Goal: Find contact information: Find contact information

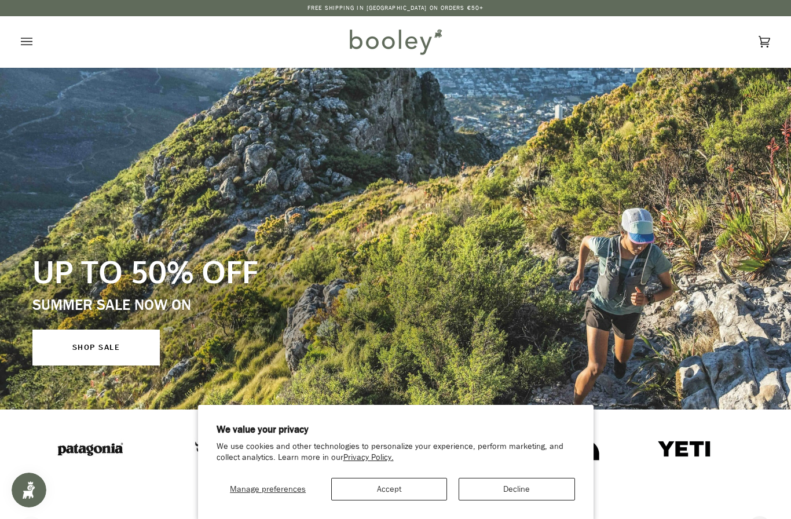
click at [27, 38] on icon "Open menu" at bounding box center [27, 42] width 12 height 8
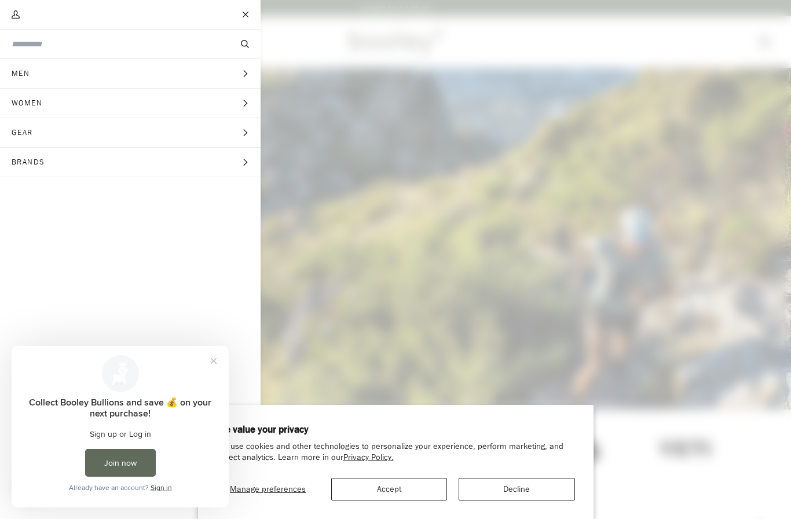
click at [32, 135] on span "Gear" at bounding box center [26, 132] width 53 height 29
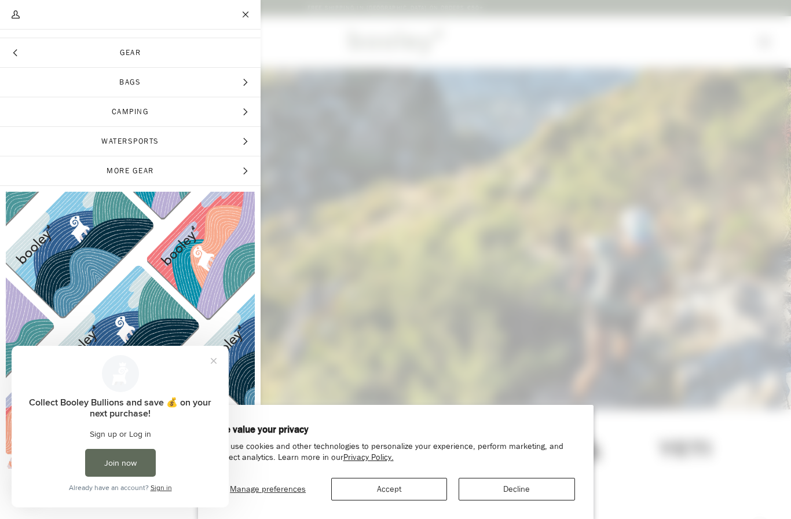
scroll to position [21, 0]
click at [53, 112] on span "Camping" at bounding box center [130, 111] width 261 height 29
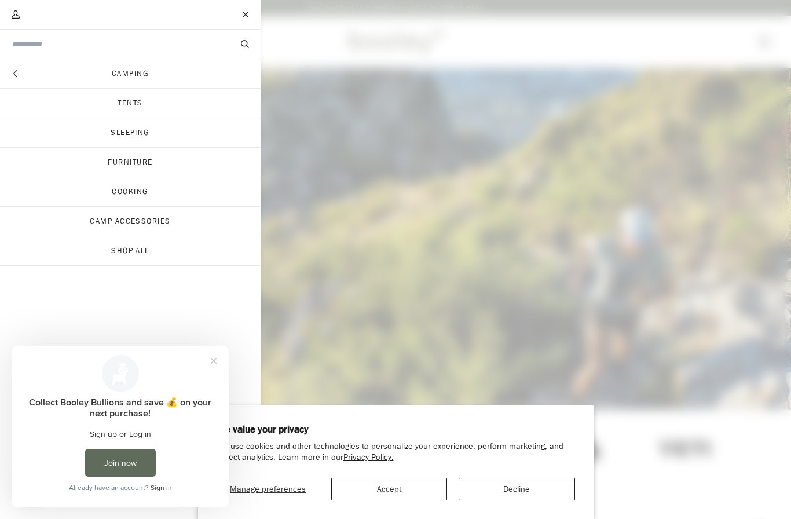
click at [62, 101] on link "Tents" at bounding box center [130, 103] width 261 height 29
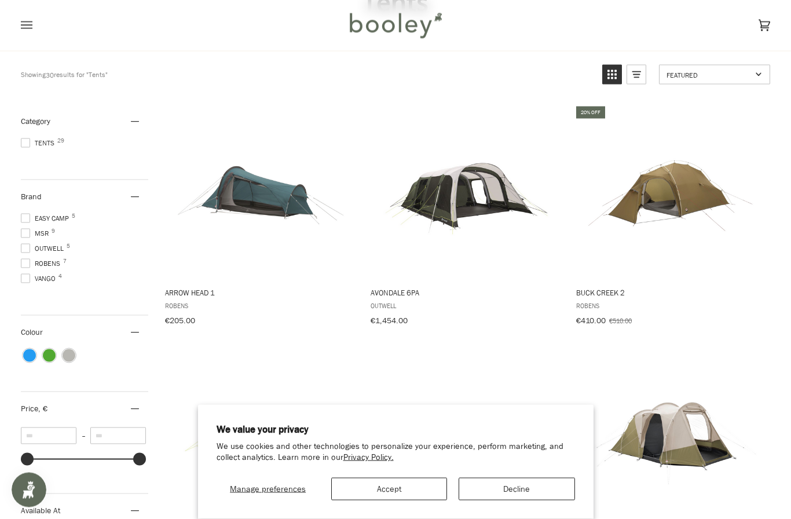
scroll to position [102, 0]
click at [26, 267] on span at bounding box center [25, 263] width 9 height 9
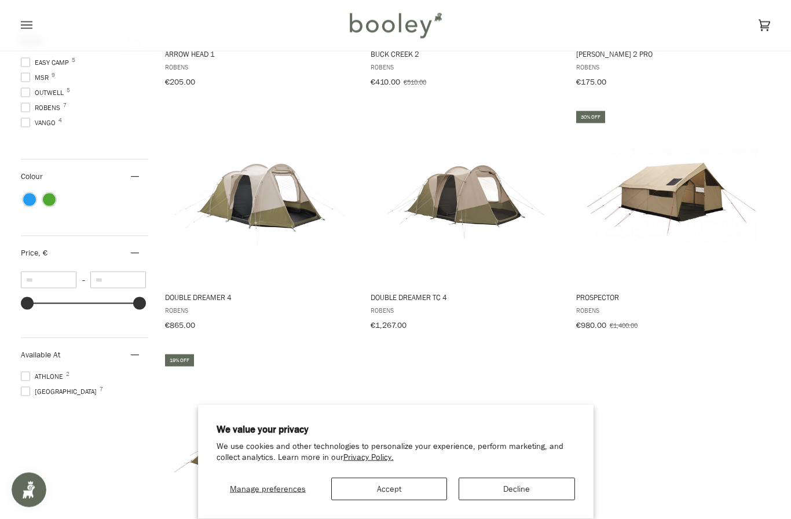
scroll to position [341, 0]
click at [393, 500] on button "Accept" at bounding box center [389, 489] width 116 height 23
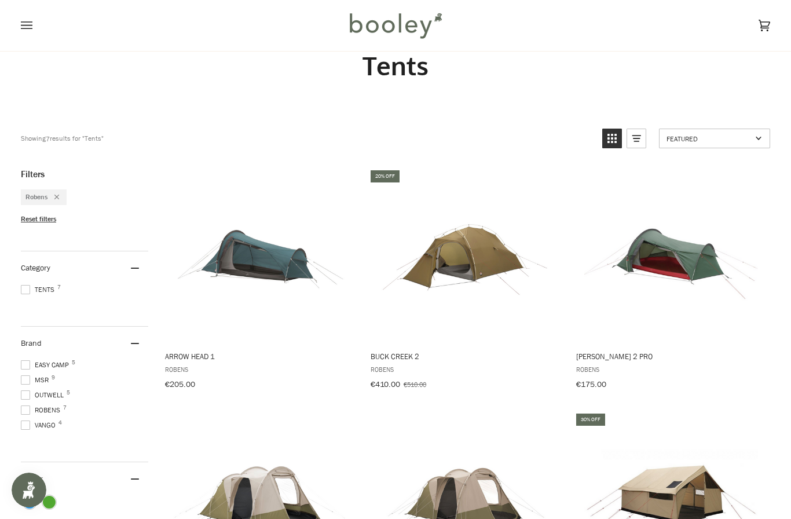
scroll to position [0, 0]
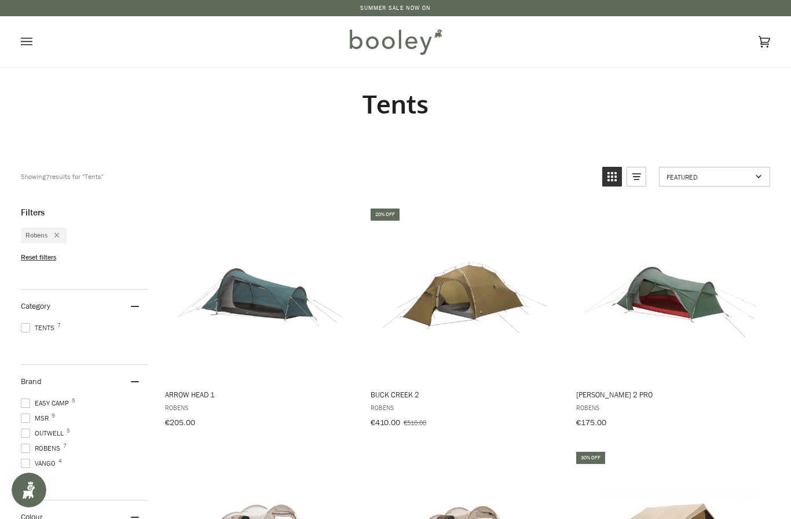
click at [26, 42] on icon "Open menu" at bounding box center [27, 41] width 12 height 17
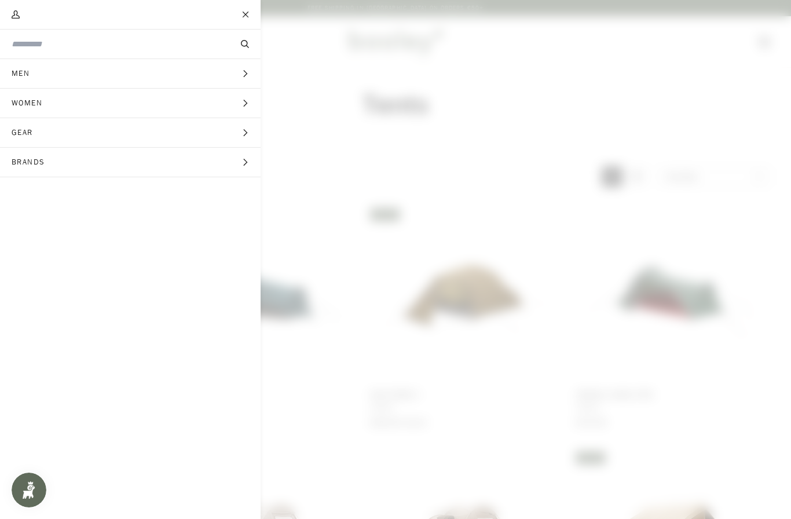
click at [38, 136] on span "Gear" at bounding box center [26, 132] width 53 height 29
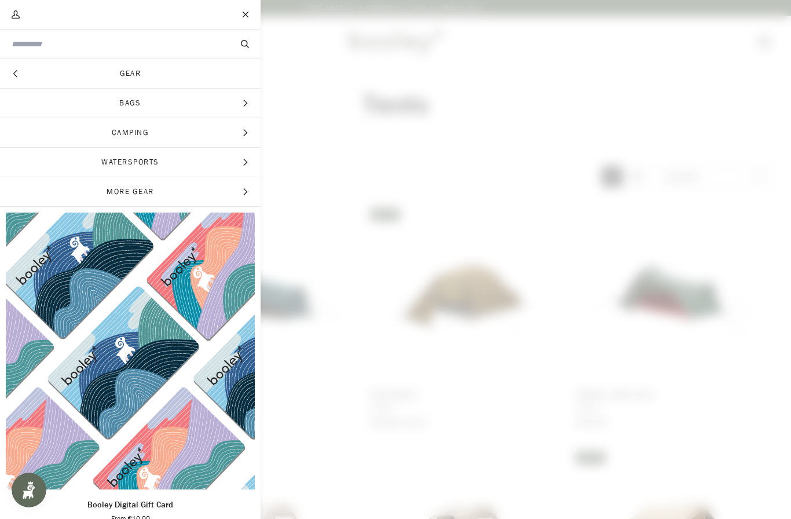
click at [75, 133] on span "Camping" at bounding box center [130, 132] width 261 height 29
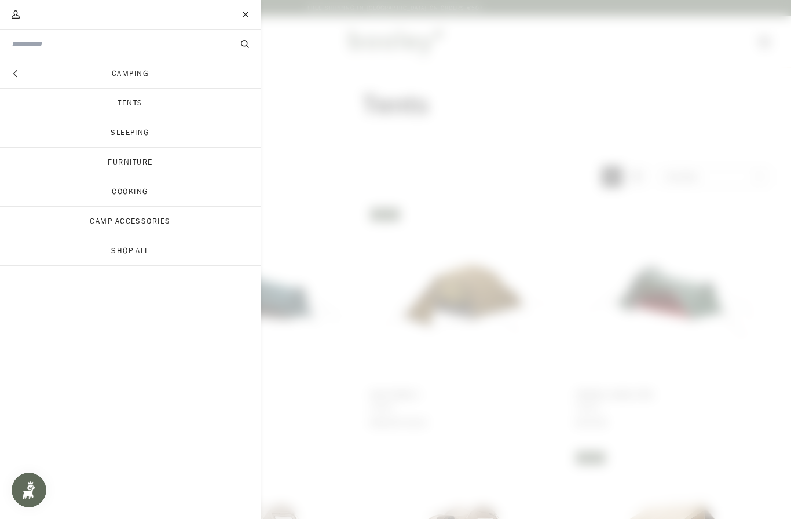
click at [62, 99] on link "Tents" at bounding box center [130, 103] width 261 height 29
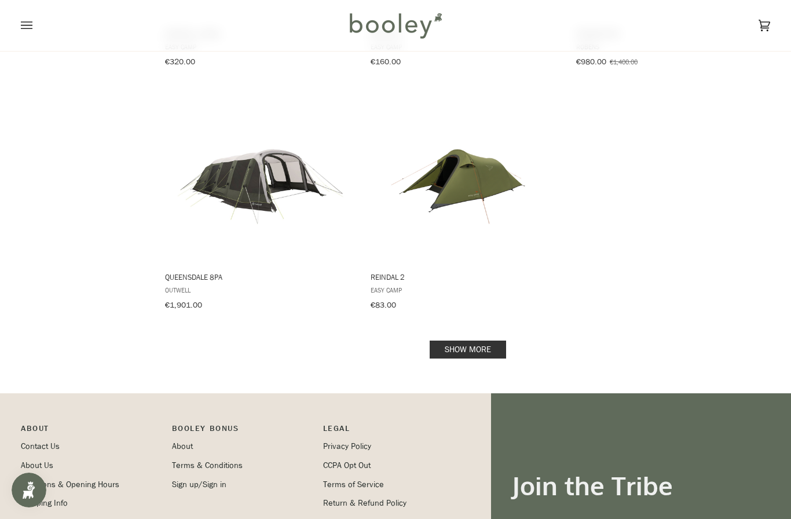
scroll to position [1582, 0]
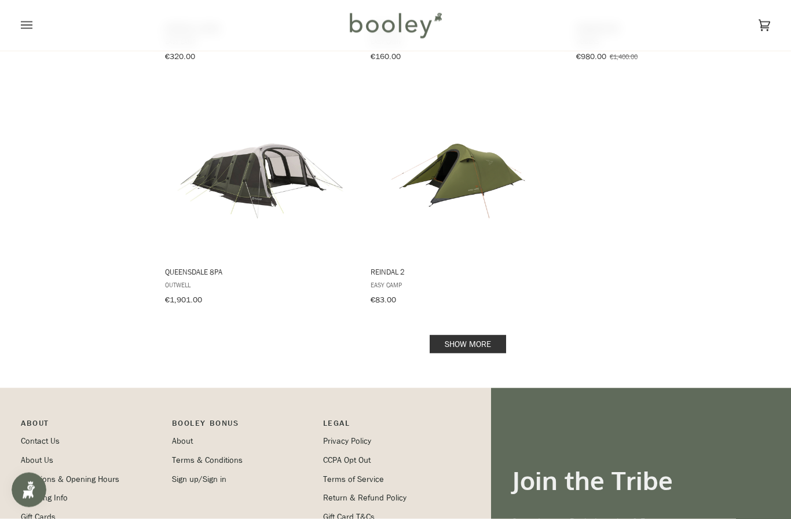
click at [474, 337] on link "Show more" at bounding box center [468, 344] width 76 height 18
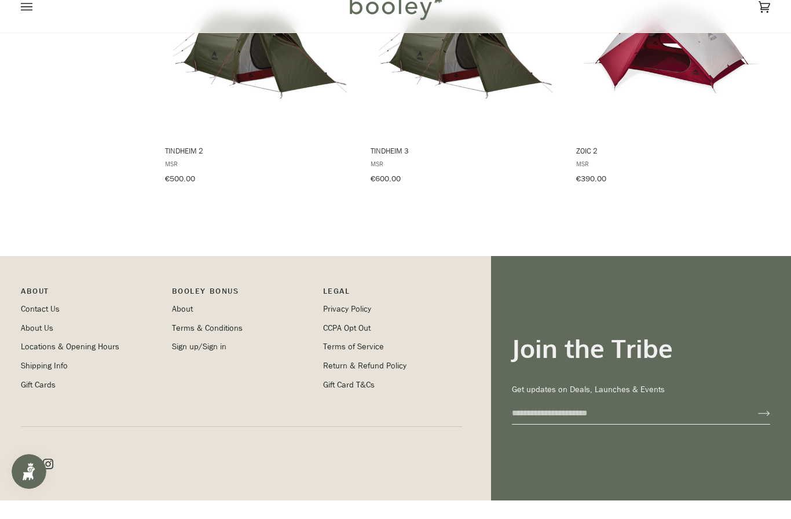
scroll to position [2461, 0]
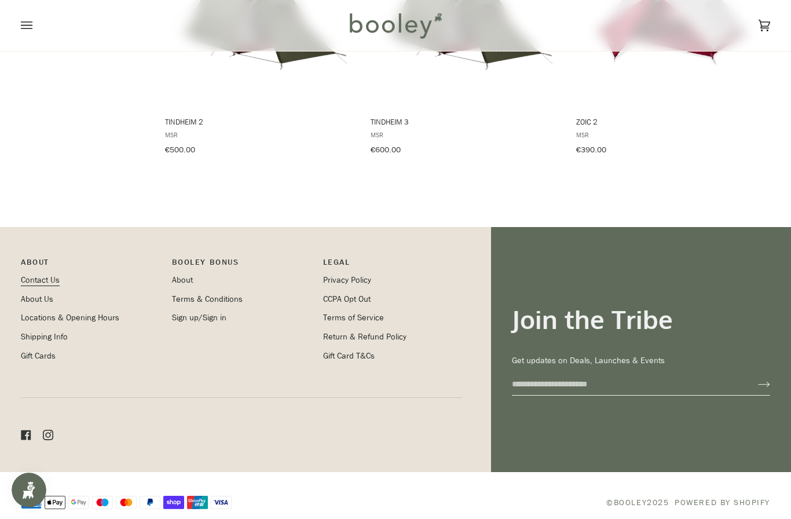
click at [39, 274] on link "Contact Us" at bounding box center [40, 279] width 39 height 11
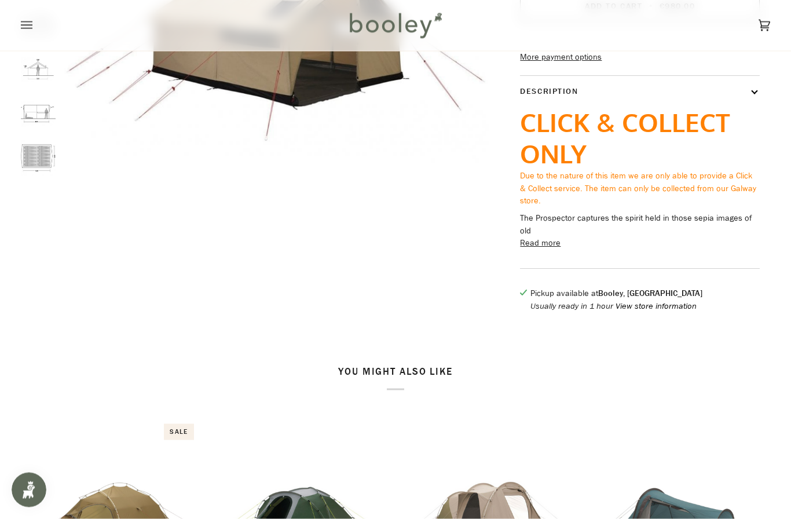
click at [656, 313] on button "View store information" at bounding box center [655, 306] width 81 height 13
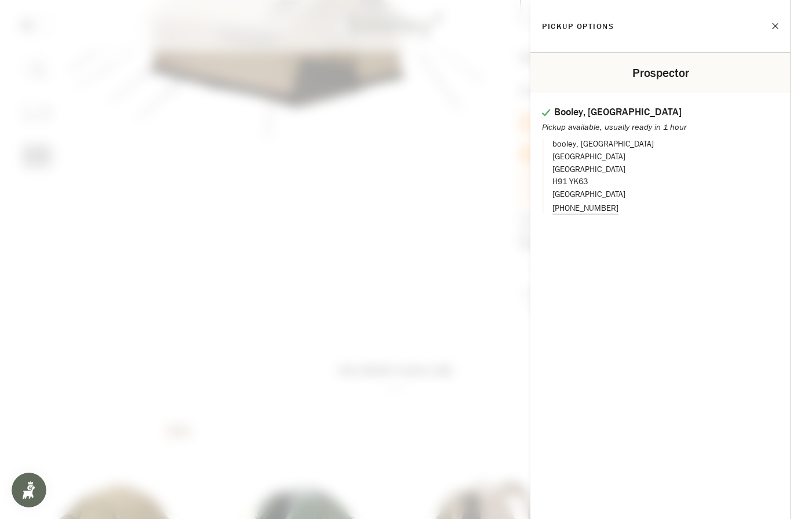
click at [777, 22] on button "Close" at bounding box center [764, 26] width 29 height 29
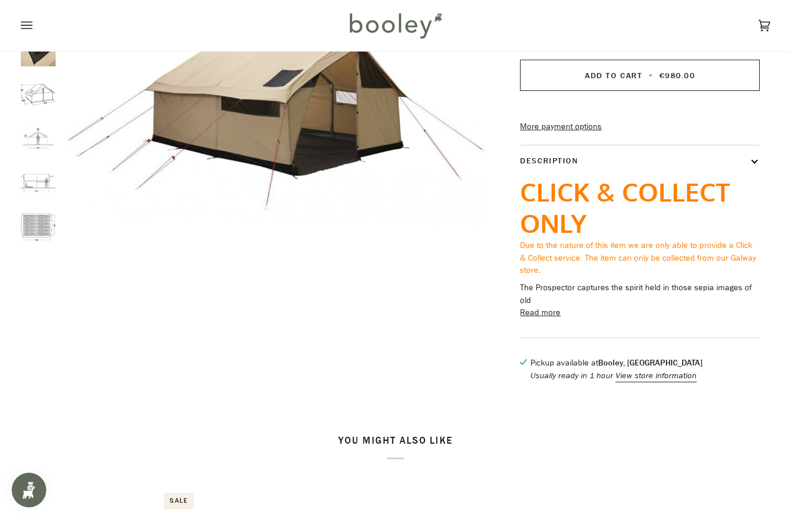
scroll to position [0, 0]
